Goal: Find specific page/section

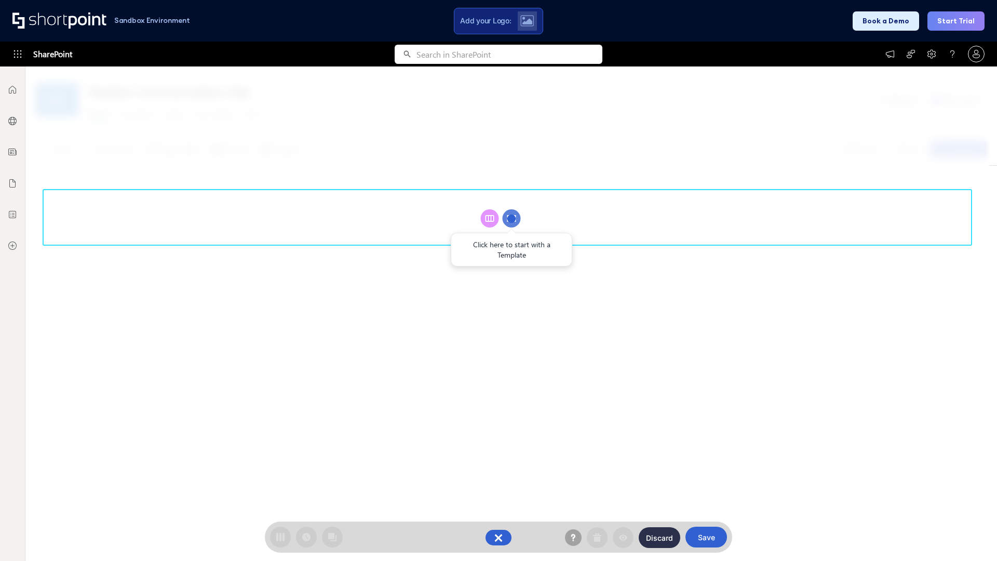
click at [512, 218] on circle at bounding box center [512, 218] width 18 height 18
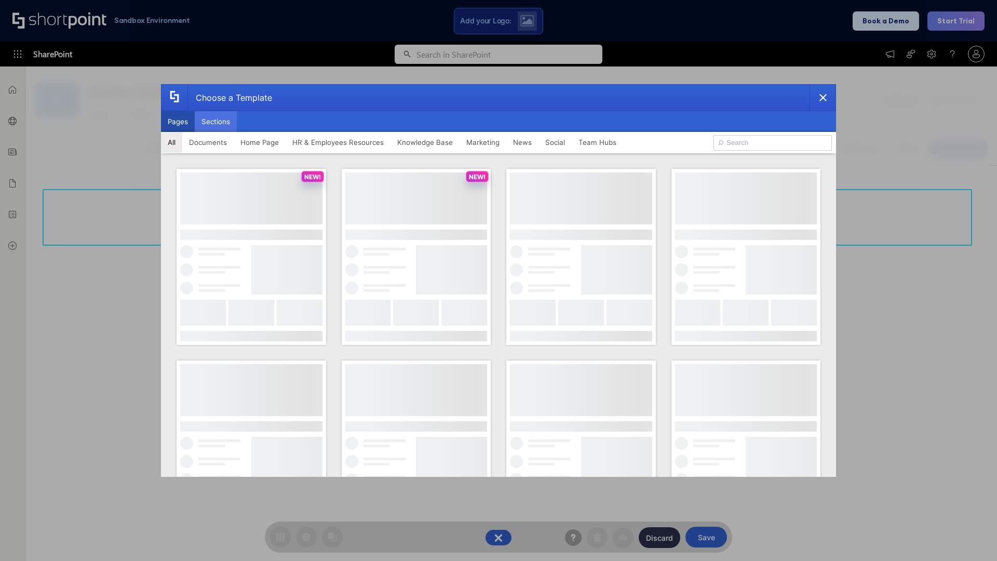
click at [216, 122] on button "Sections" at bounding box center [216, 121] width 42 height 21
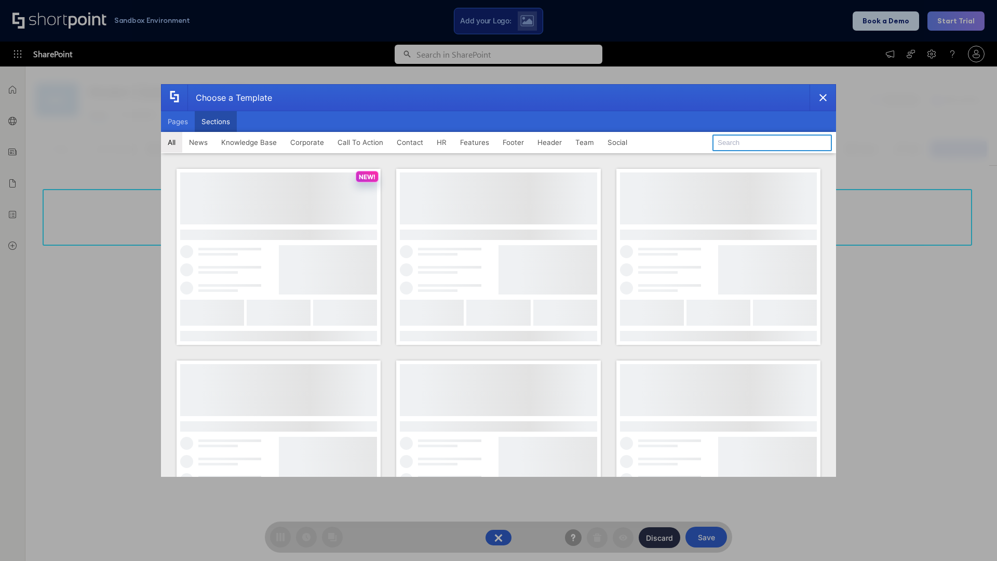
type input "Service Block 3"
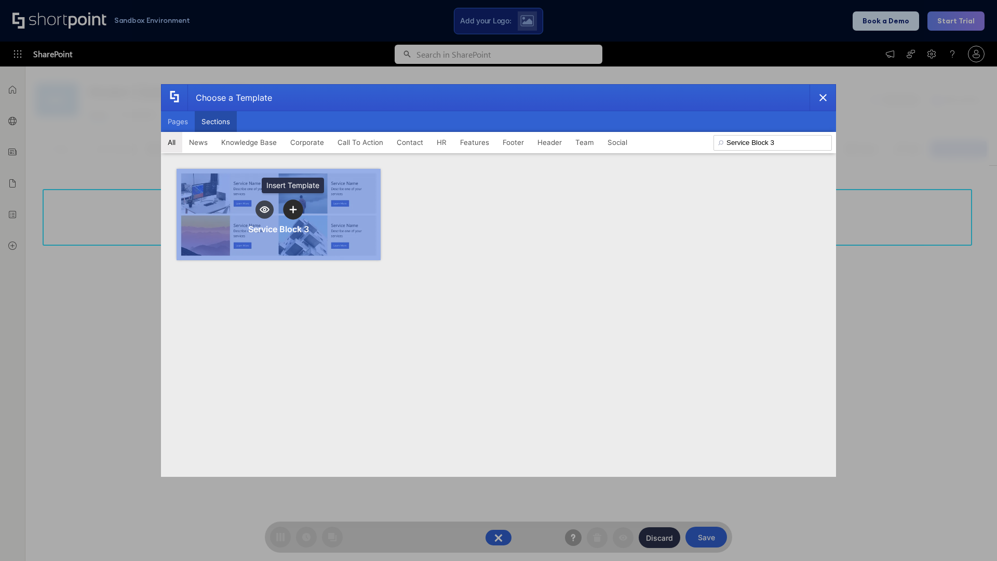
click at [293, 209] on icon "template selector" at bounding box center [292, 209] width 7 height 7
